Goal: Navigation & Orientation: Find specific page/section

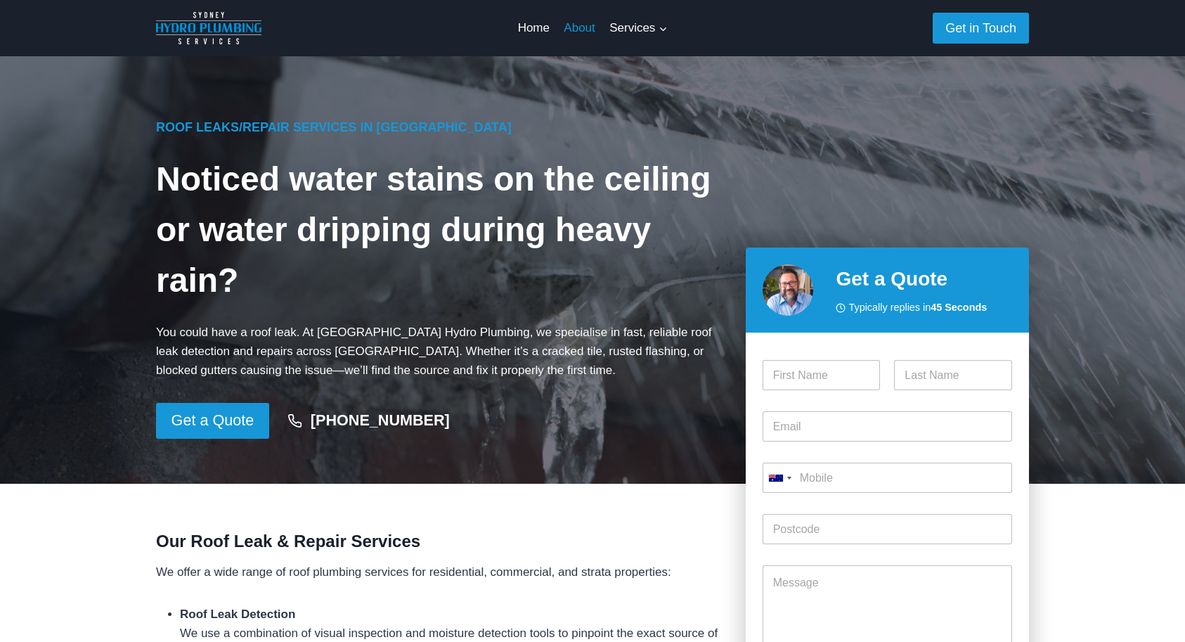
click at [581, 27] on link "About" at bounding box center [580, 28] width 46 height 34
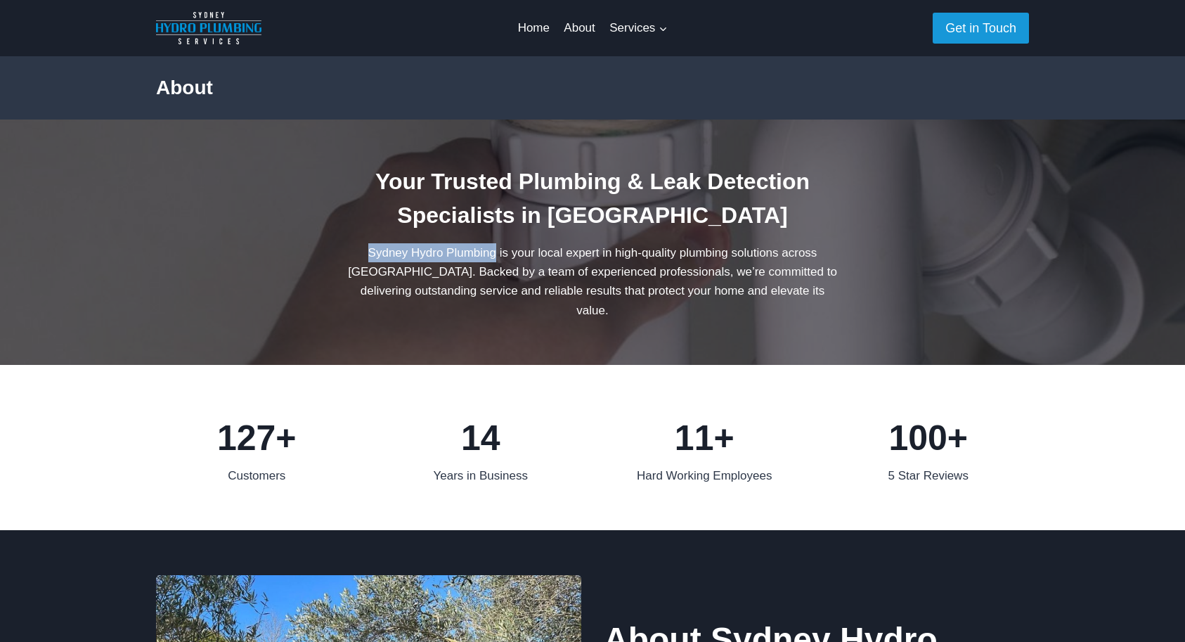
drag, startPoint x: 365, startPoint y: 253, endPoint x: 491, endPoint y: 245, distance: 126.1
click at [491, 245] on p "Sydney Hydro Plumbing is your local expert in high-quality plumbing solutions a…" at bounding box center [592, 281] width 497 height 77
copy p "Sydney Hydro Plumbing"
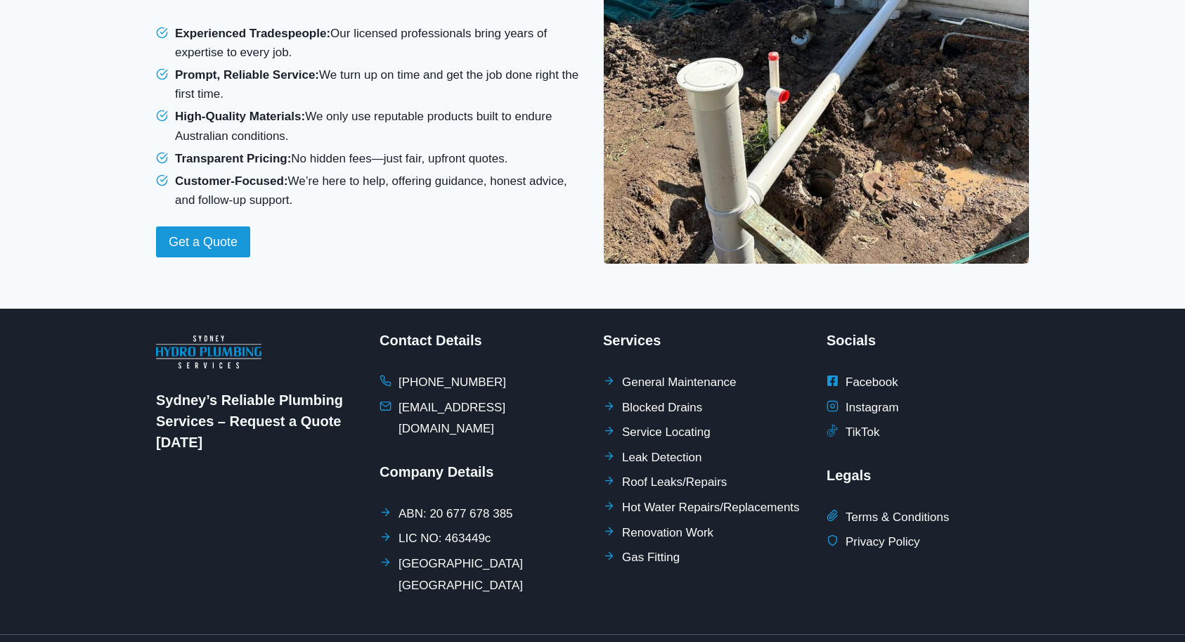
scroll to position [1251, 0]
click at [867, 372] on span "Facebook" at bounding box center [871, 383] width 53 height 22
click at [871, 372] on span "Facebook" at bounding box center [871, 383] width 53 height 22
click at [829, 376] on icon at bounding box center [832, 381] width 11 height 11
click at [848, 398] on span "Instagram" at bounding box center [871, 409] width 53 height 22
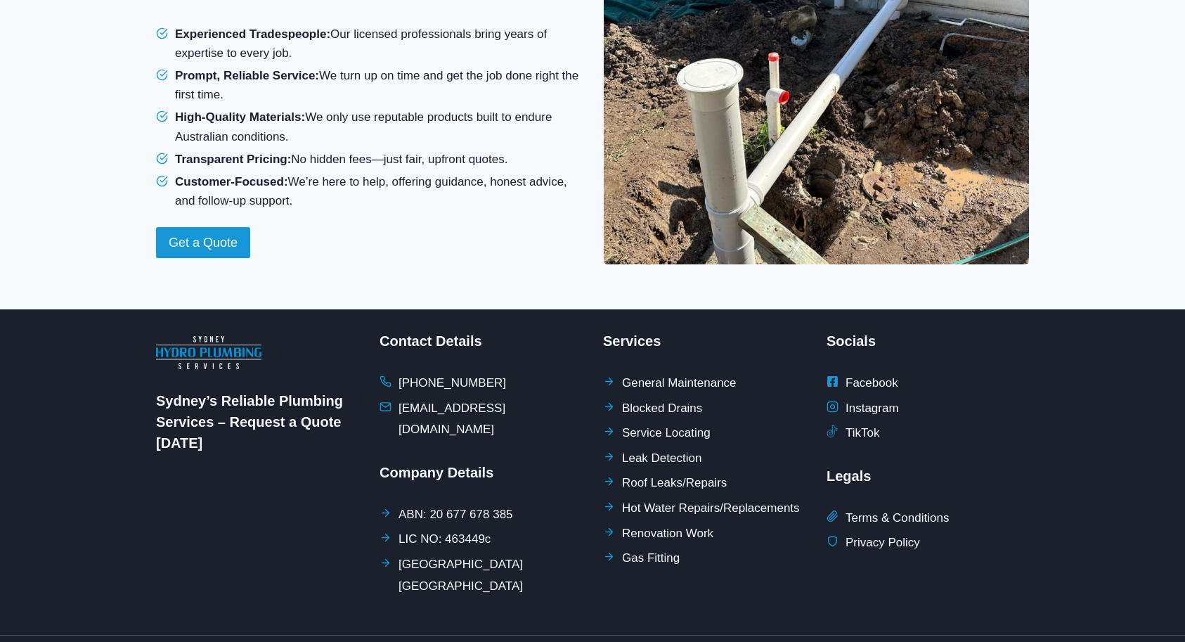
drag, startPoint x: 867, startPoint y: 387, endPoint x: 862, endPoint y: 401, distance: 15.8
click at [867, 398] on span "Instagram" at bounding box center [871, 409] width 53 height 22
click at [854, 422] on span "TikTok" at bounding box center [862, 433] width 34 height 22
click at [836, 422] on span at bounding box center [832, 431] width 12 height 18
click at [430, 504] on span "ABN: 20 677 678 385" at bounding box center [455, 515] width 115 height 22
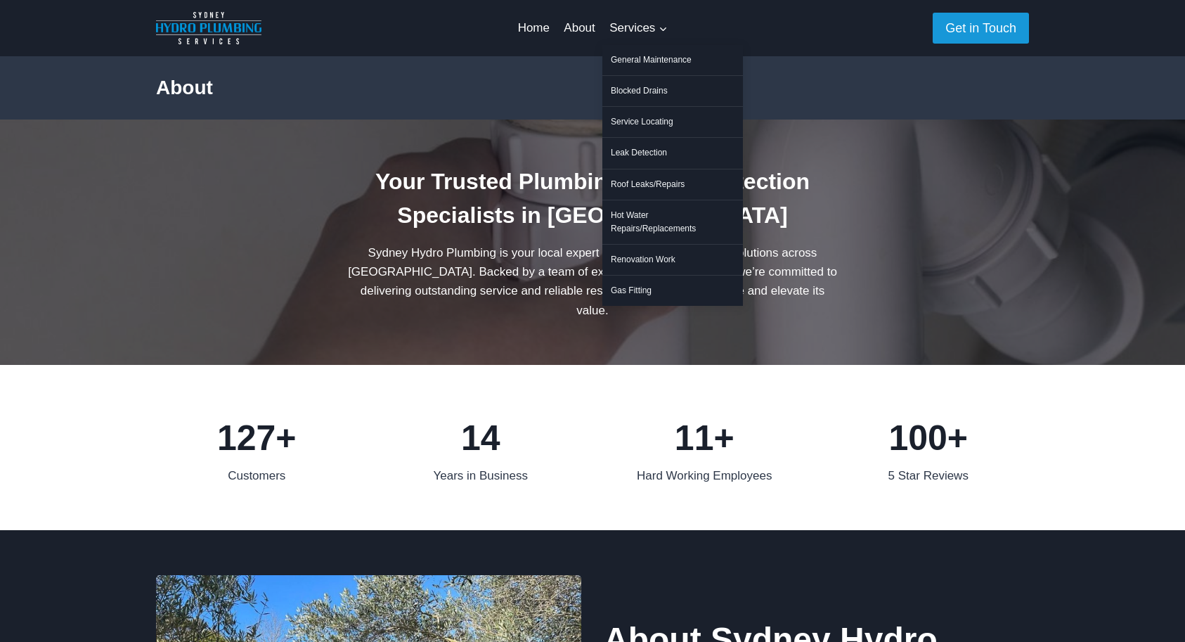
scroll to position [0, 0]
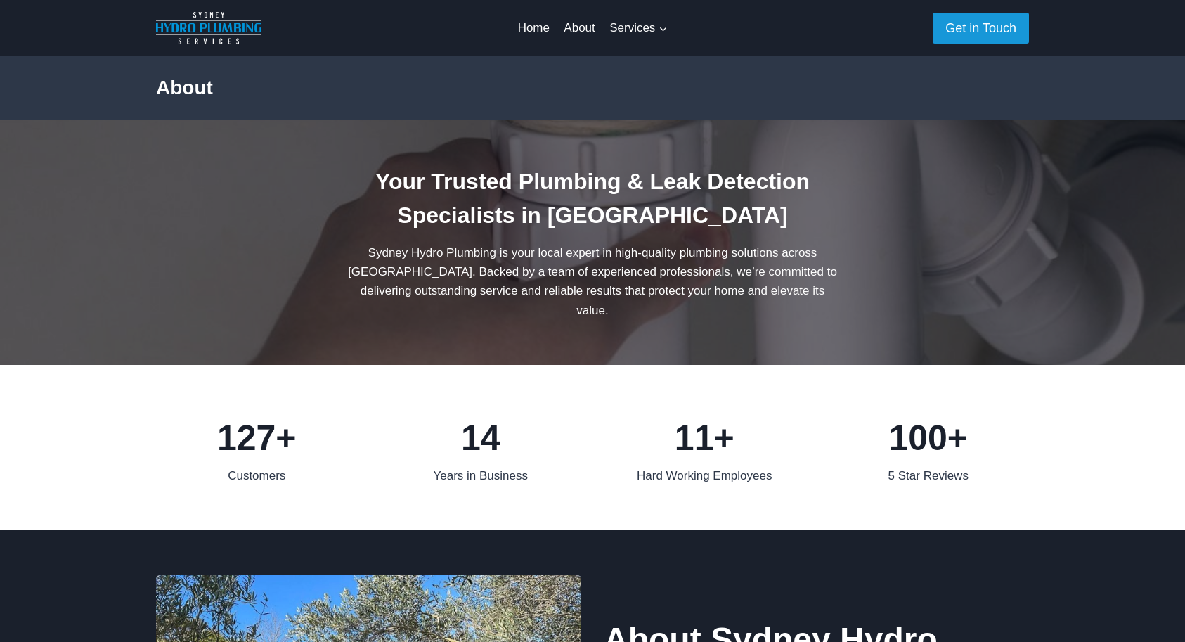
click at [588, 30] on link "About" at bounding box center [580, 28] width 46 height 34
click at [535, 25] on link "Home" at bounding box center [533, 28] width 46 height 34
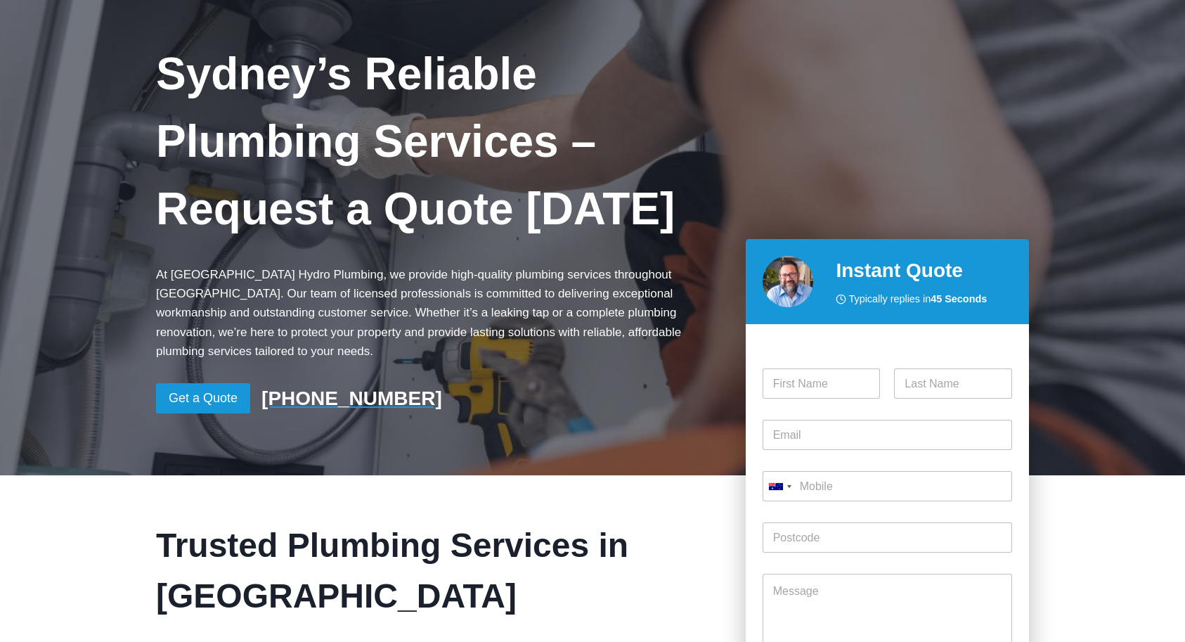
scroll to position [88, 0]
